Goal: Subscribe to service/newsletter

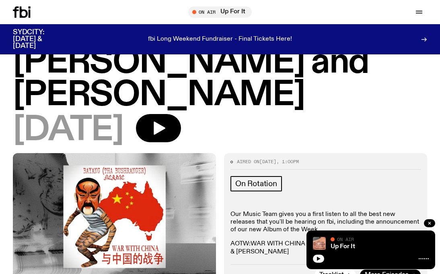
scroll to position [54, 0]
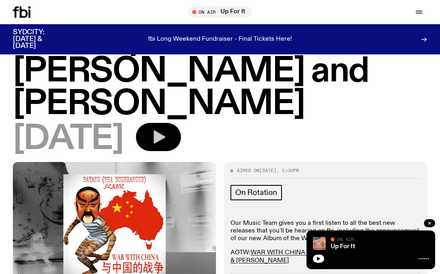
click at [178, 123] on button "button" at bounding box center [158, 137] width 45 height 28
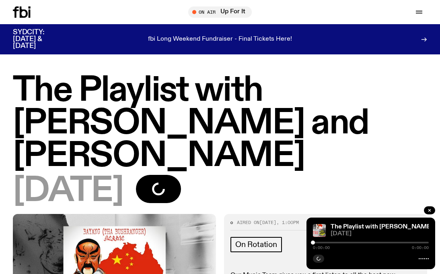
scroll to position [5, 0]
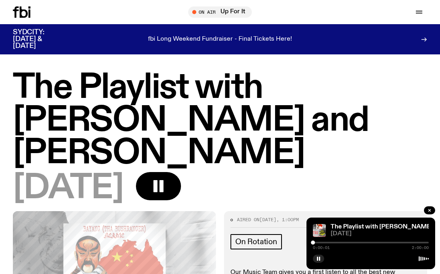
click at [309, 172] on div "[DATE]" at bounding box center [220, 188] width 415 height 33
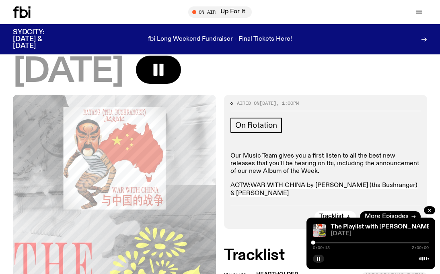
scroll to position [122, 0]
click at [433, 210] on button "button" at bounding box center [429, 210] width 11 height 8
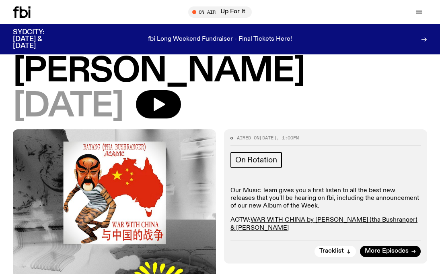
scroll to position [87, 0]
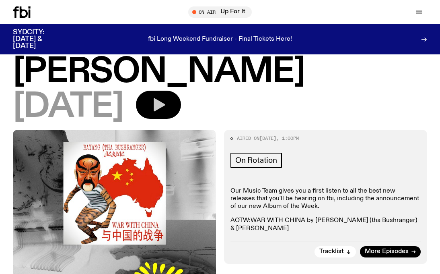
click at [181, 91] on button "button" at bounding box center [158, 105] width 45 height 28
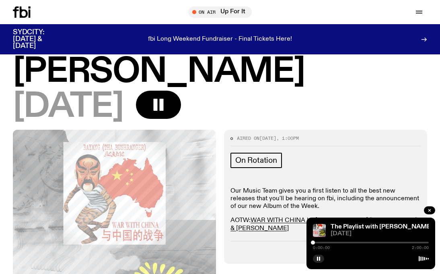
click at [318, 242] on div at bounding box center [371, 242] width 116 height 2
click at [335, 241] on div at bounding box center [371, 242] width 116 height 2
click at [338, 241] on div at bounding box center [371, 242] width 116 height 2
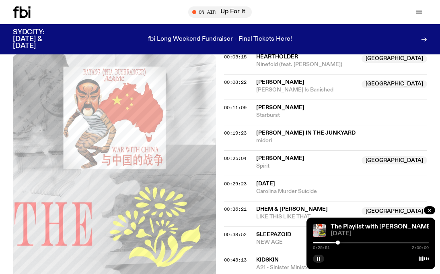
scroll to position [351, 0]
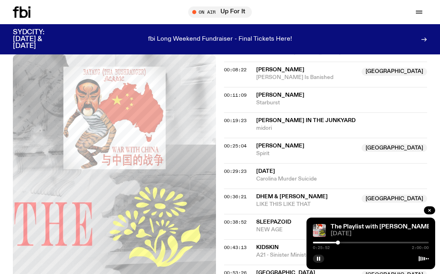
click at [345, 241] on div at bounding box center [371, 242] width 116 height 2
click at [349, 242] on div at bounding box center [371, 242] width 116 height 2
click at [352, 242] on div at bounding box center [371, 242] width 116 height 2
click at [356, 242] on div at bounding box center [371, 242] width 116 height 2
click at [360, 242] on div at bounding box center [371, 242] width 116 height 2
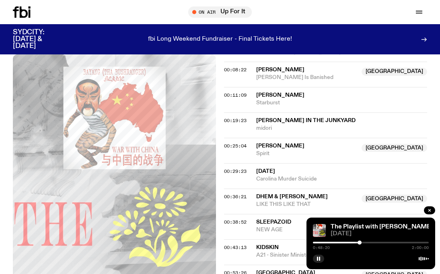
click at [369, 242] on div at bounding box center [371, 242] width 116 height 2
click at [363, 242] on div at bounding box center [311, 242] width 116 height 2
click at [359, 243] on div at bounding box center [305, 242] width 116 height 2
click at [361, 242] on div at bounding box center [361, 242] width 4 height 4
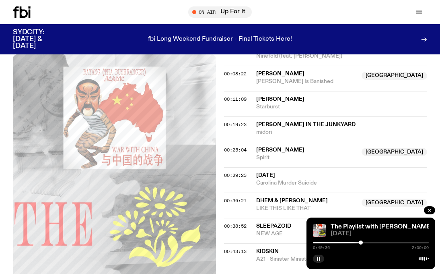
scroll to position [312, 0]
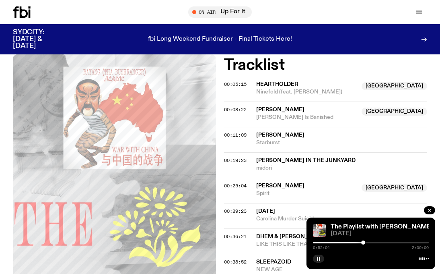
click at [358, 243] on div "0:52:04 2:00:00" at bounding box center [371, 245] width 116 height 10
click at [356, 243] on div "0:52:05 2:00:00" at bounding box center [371, 245] width 116 height 10
click at [356, 243] on div at bounding box center [306, 242] width 116 height 2
click at [317, 260] on rect "button" at bounding box center [317, 258] width 1 height 4
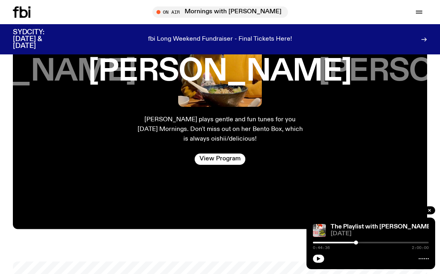
scroll to position [1607, 0]
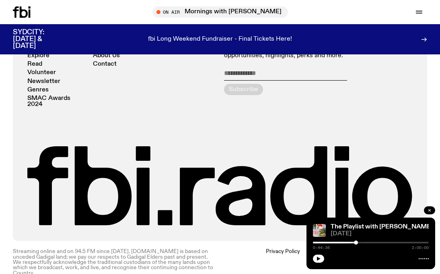
click at [429, 210] on icon "button" at bounding box center [429, 210] width 5 height 5
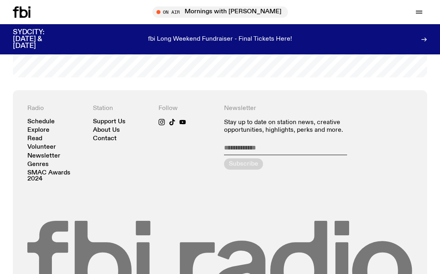
scroll to position [1529, 0]
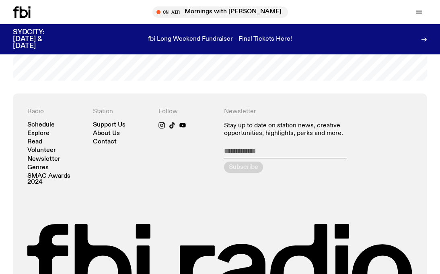
click at [254, 147] on input "email" at bounding box center [285, 152] width 123 height 11
type input "**********"
click at [243, 161] on div "**********" at bounding box center [285, 147] width 123 height 78
click at [243, 161] on icon "submit" at bounding box center [243, 166] width 11 height 11
click at [52, 156] on link "Newsletter" at bounding box center [43, 159] width 33 height 6
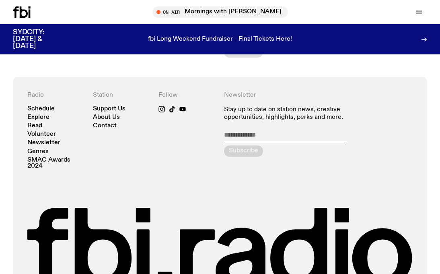
scroll to position [138, 0]
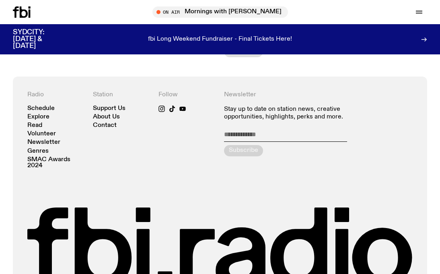
click at [241, 133] on input "email" at bounding box center [285, 135] width 123 height 11
type input "**********"
click at [322, 151] on form "**********" at bounding box center [285, 143] width 123 height 26
click at [252, 151] on div "submit" at bounding box center [243, 150] width 39 height 11
